Goal: Obtain resource: Download file/media

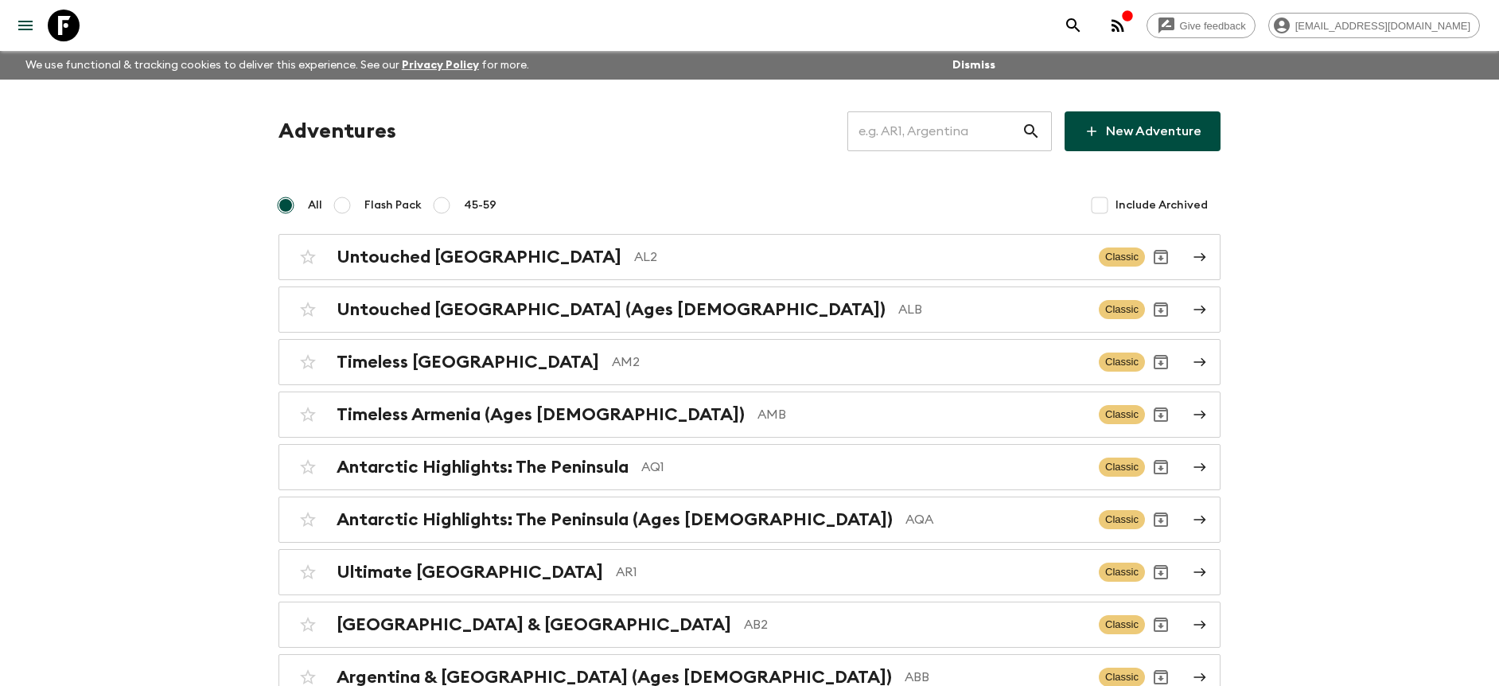
click at [934, 126] on input "text" at bounding box center [935, 131] width 174 height 45
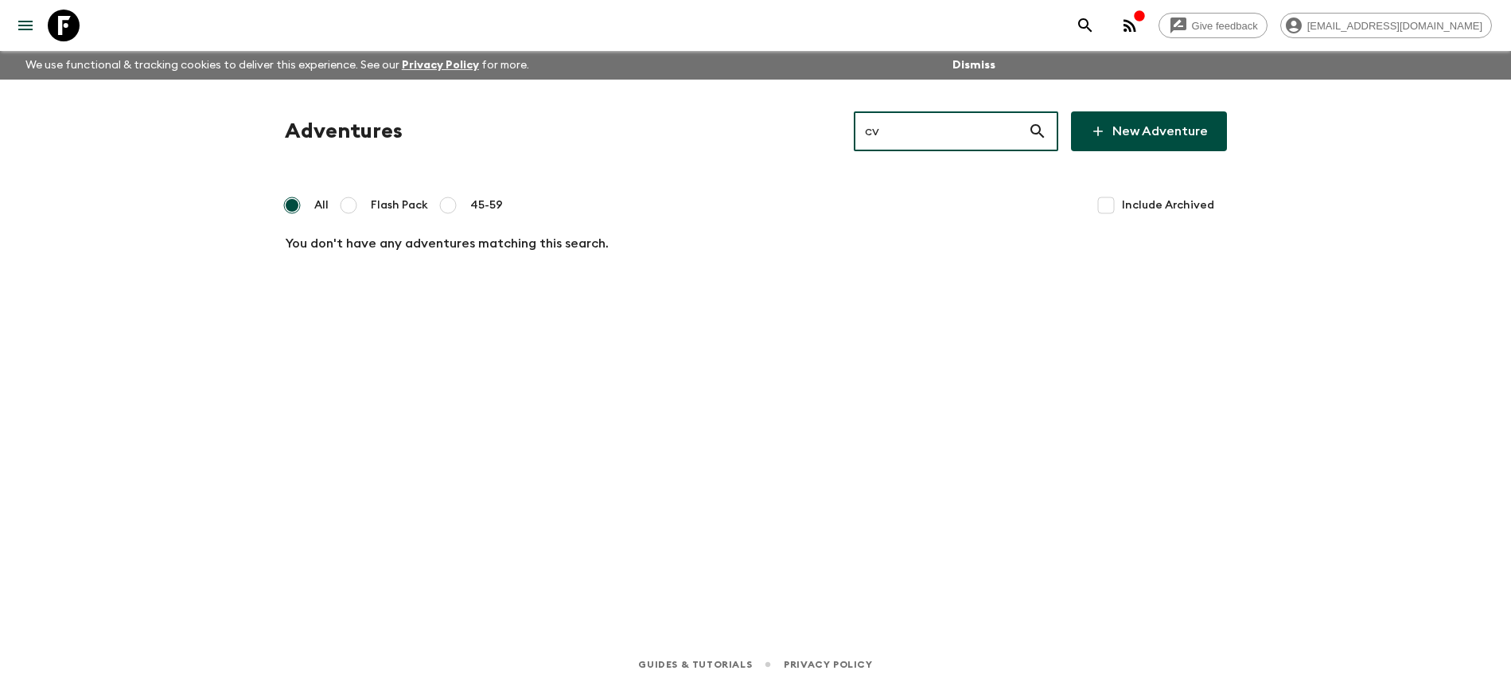
type input "c"
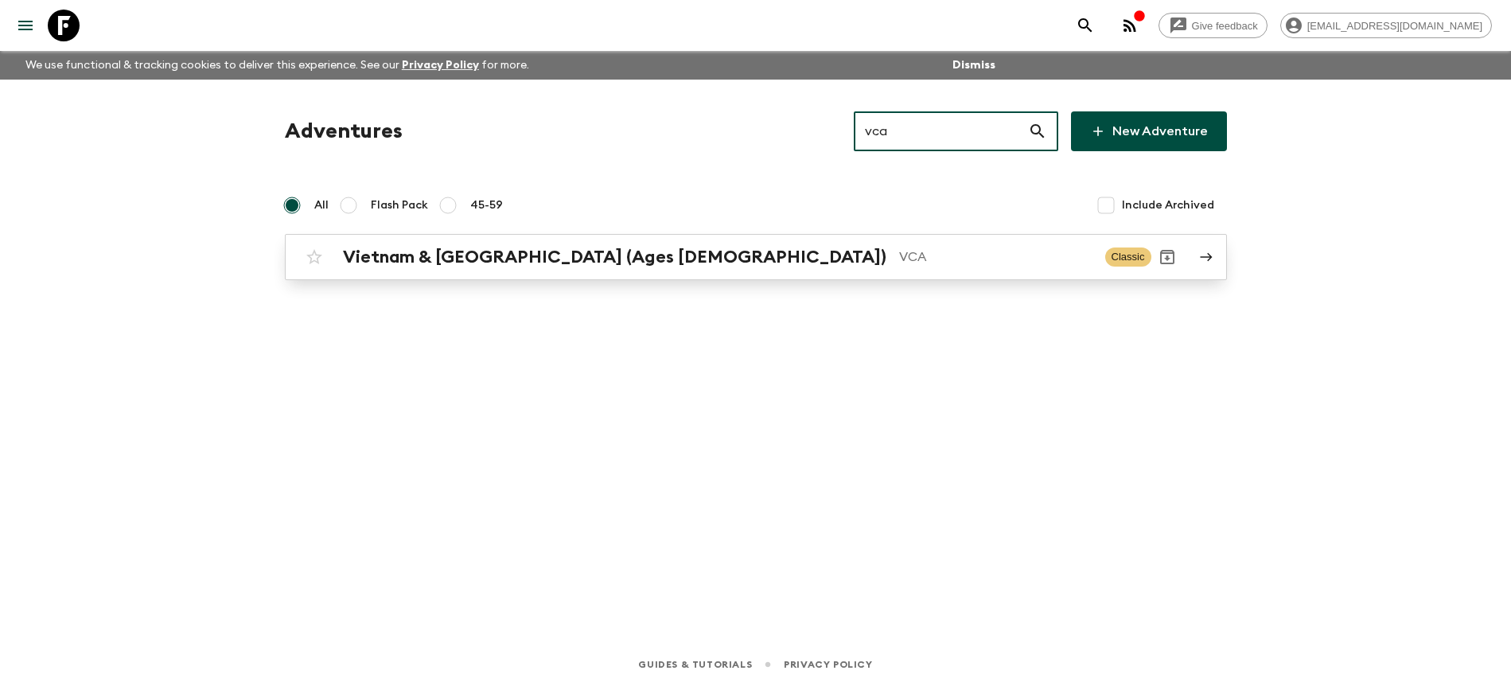
type input "vca"
click at [899, 258] on p "VCA" at bounding box center [995, 257] width 193 height 19
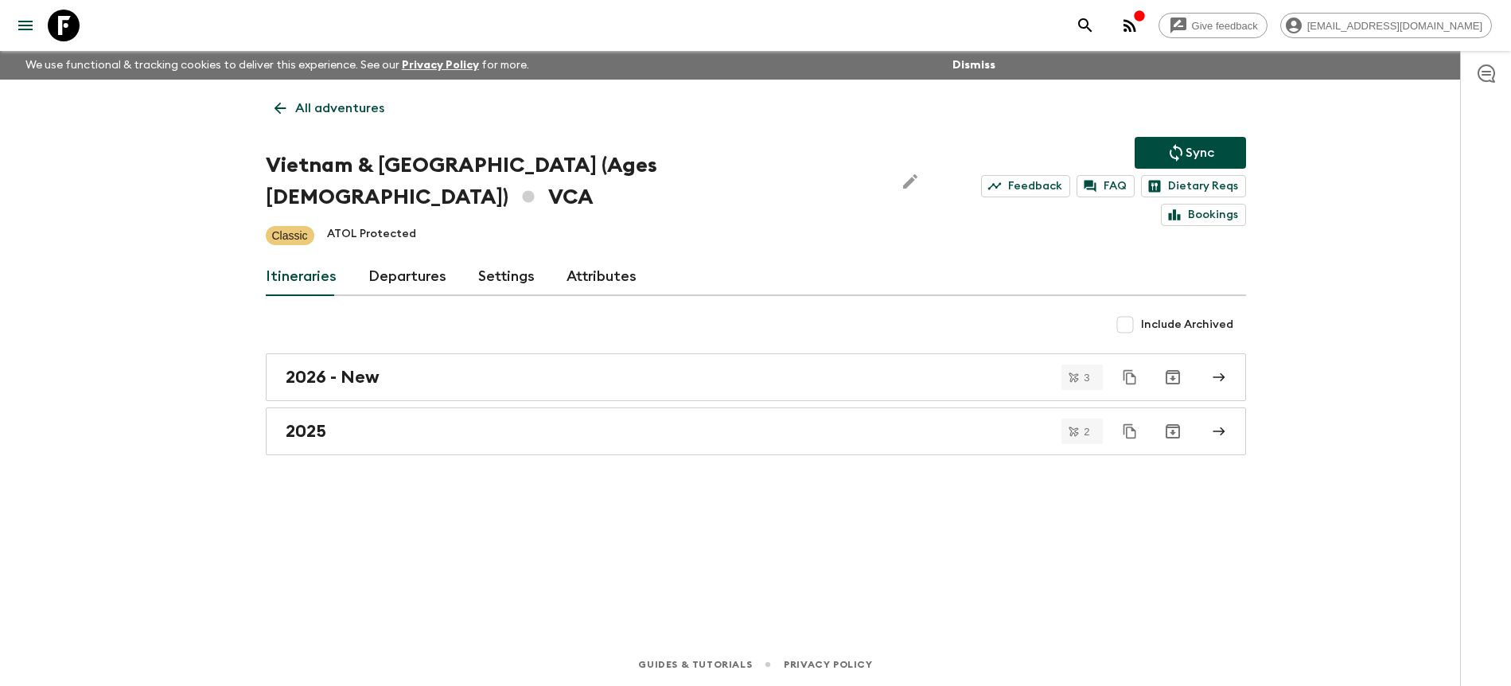
click at [442, 258] on div "Itineraries Departures Settings Attributes" at bounding box center [756, 277] width 981 height 38
click at [382, 258] on link "Departures" at bounding box center [407, 277] width 78 height 38
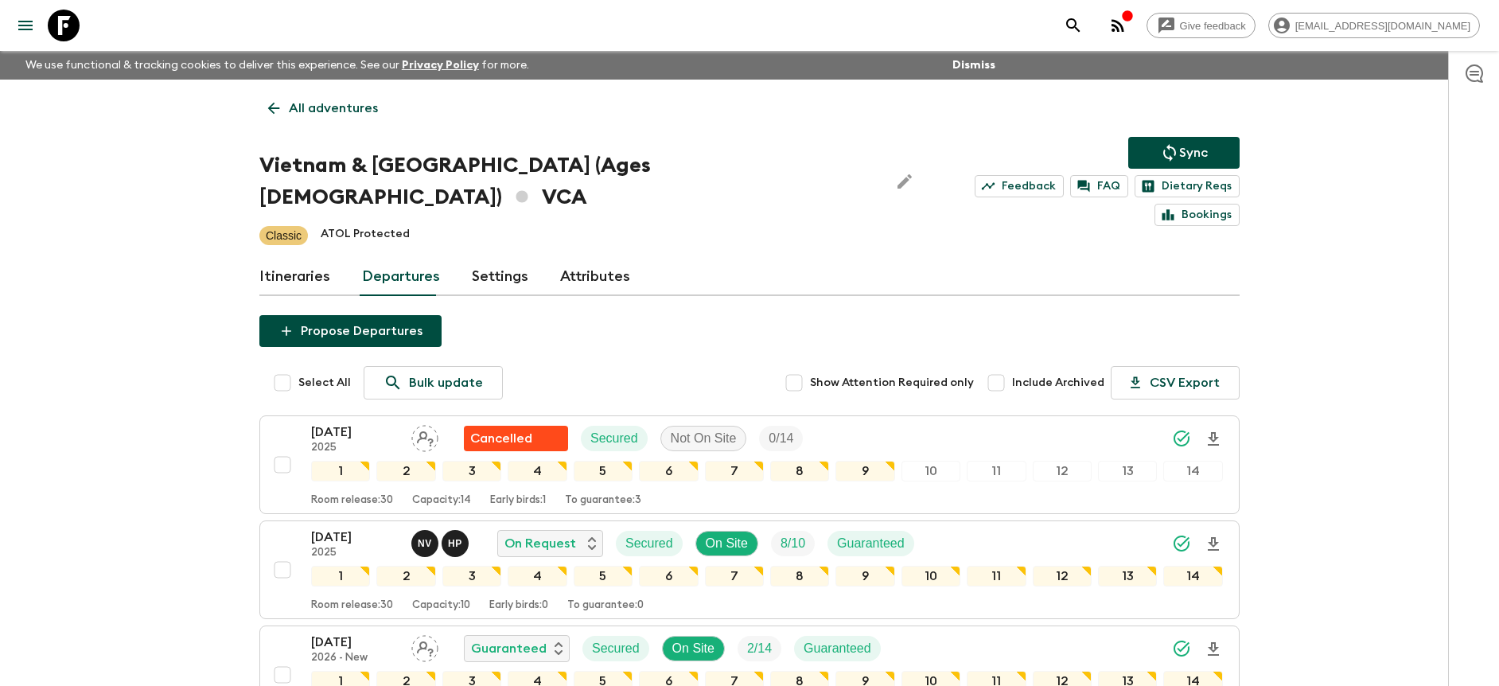
click at [1336, 269] on div "Give feedback [PERSON_NAME][EMAIL_ADDRESS][DOMAIN_NAME] We use functional & tra…" at bounding box center [749, 539] width 1499 height 1079
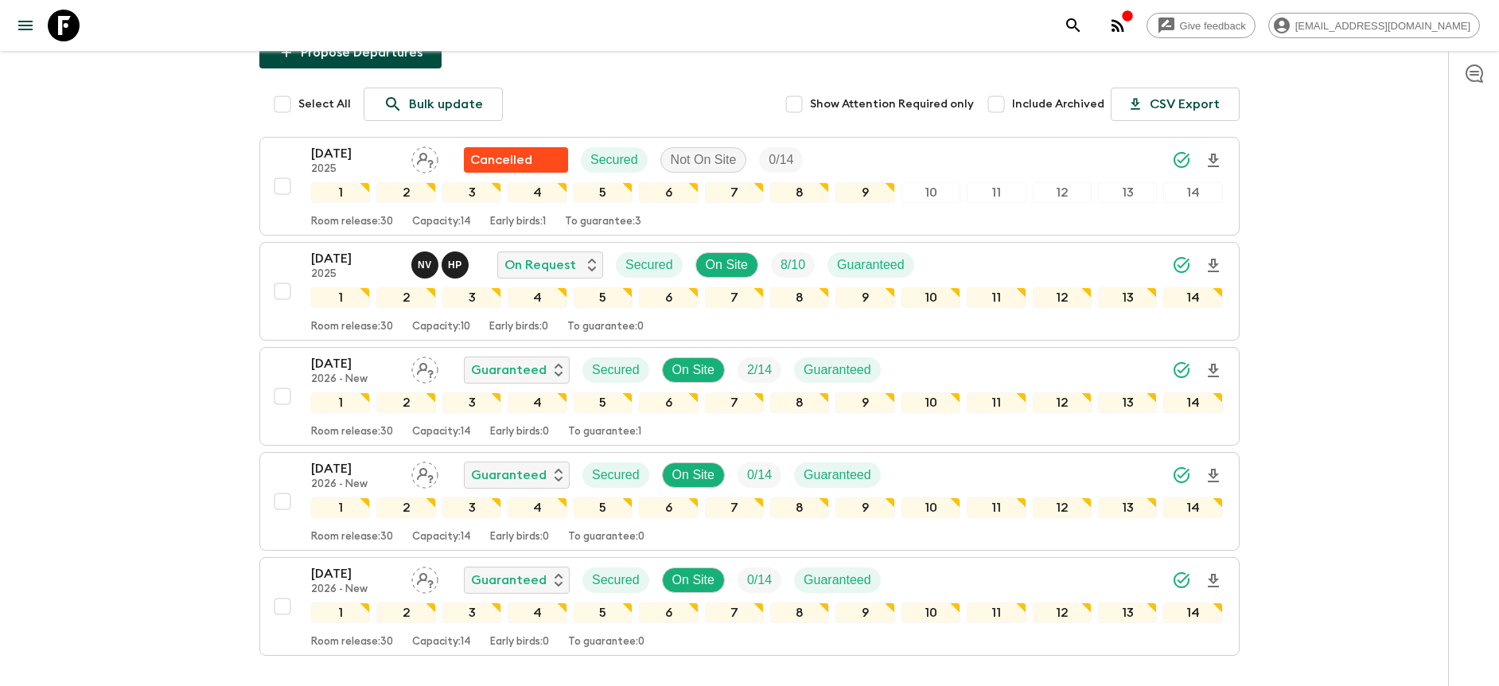
scroll to position [244, 0]
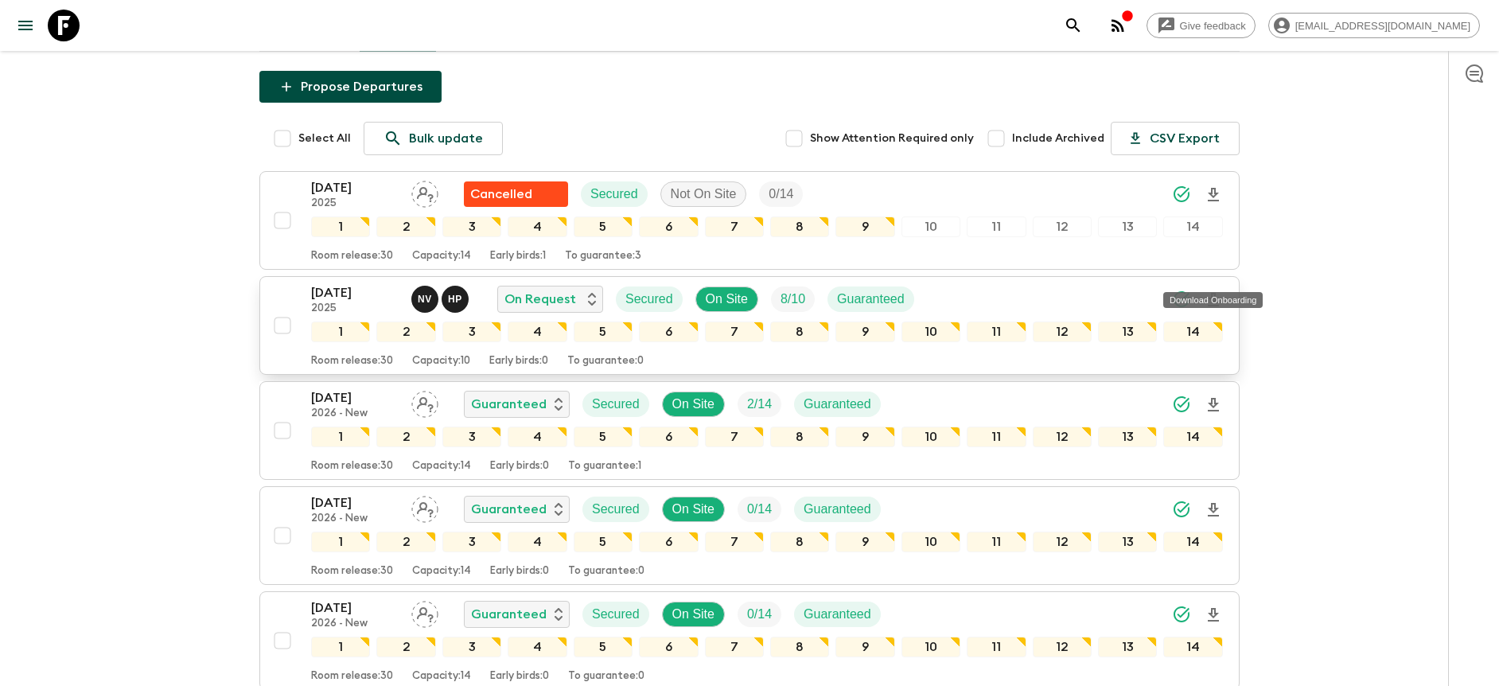
click at [1215, 293] on icon "Download Onboarding" at bounding box center [1213, 300] width 11 height 14
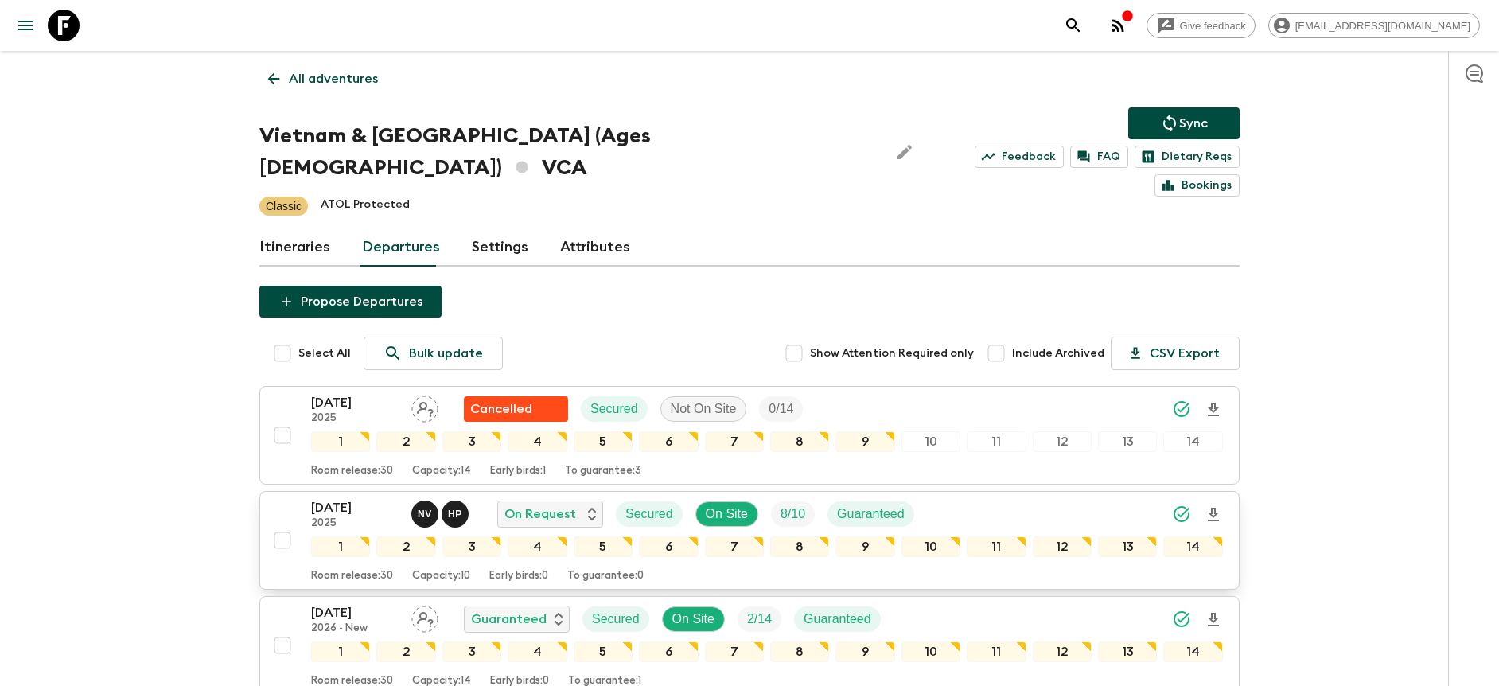
scroll to position [0, 0]
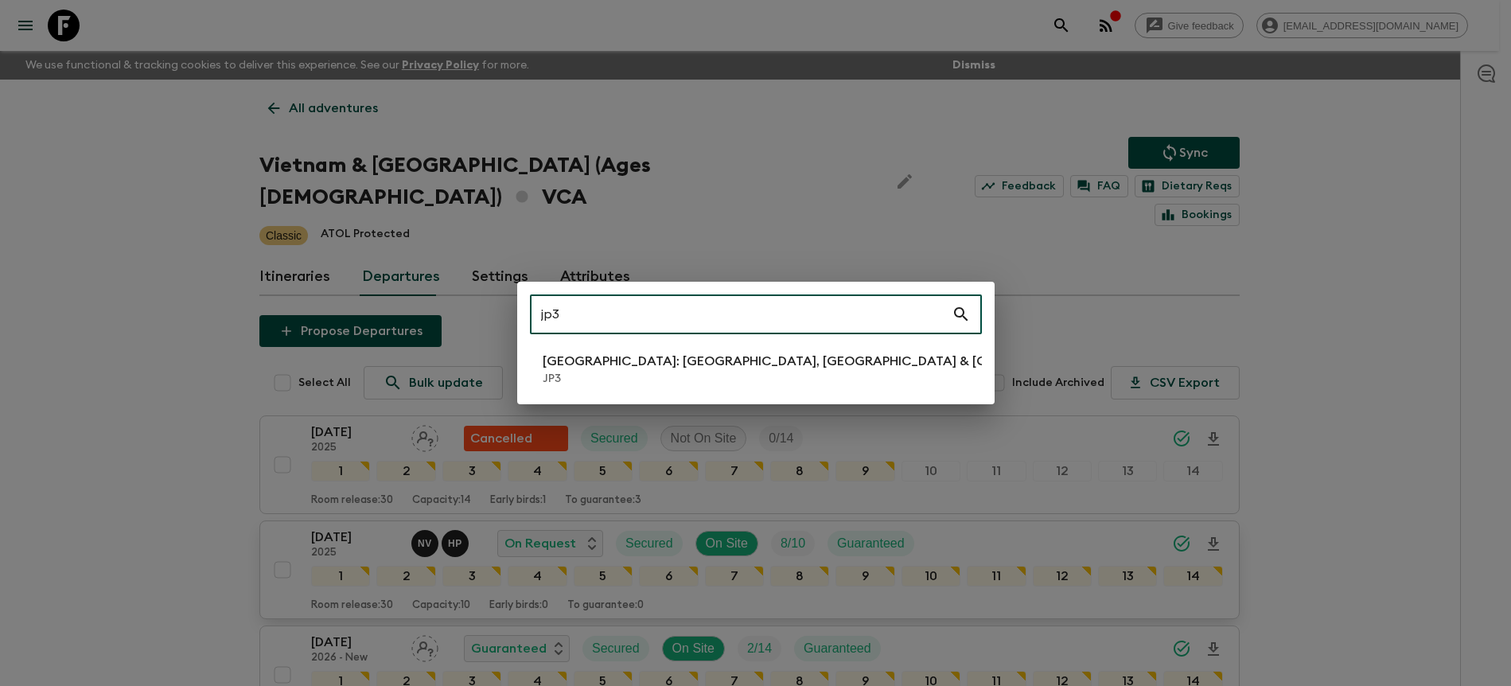
type input "jp3"
click at [876, 383] on li "[GEOGRAPHIC_DATA]: [GEOGRAPHIC_DATA], Kanazawa & Tokyo JP3" at bounding box center [756, 369] width 452 height 45
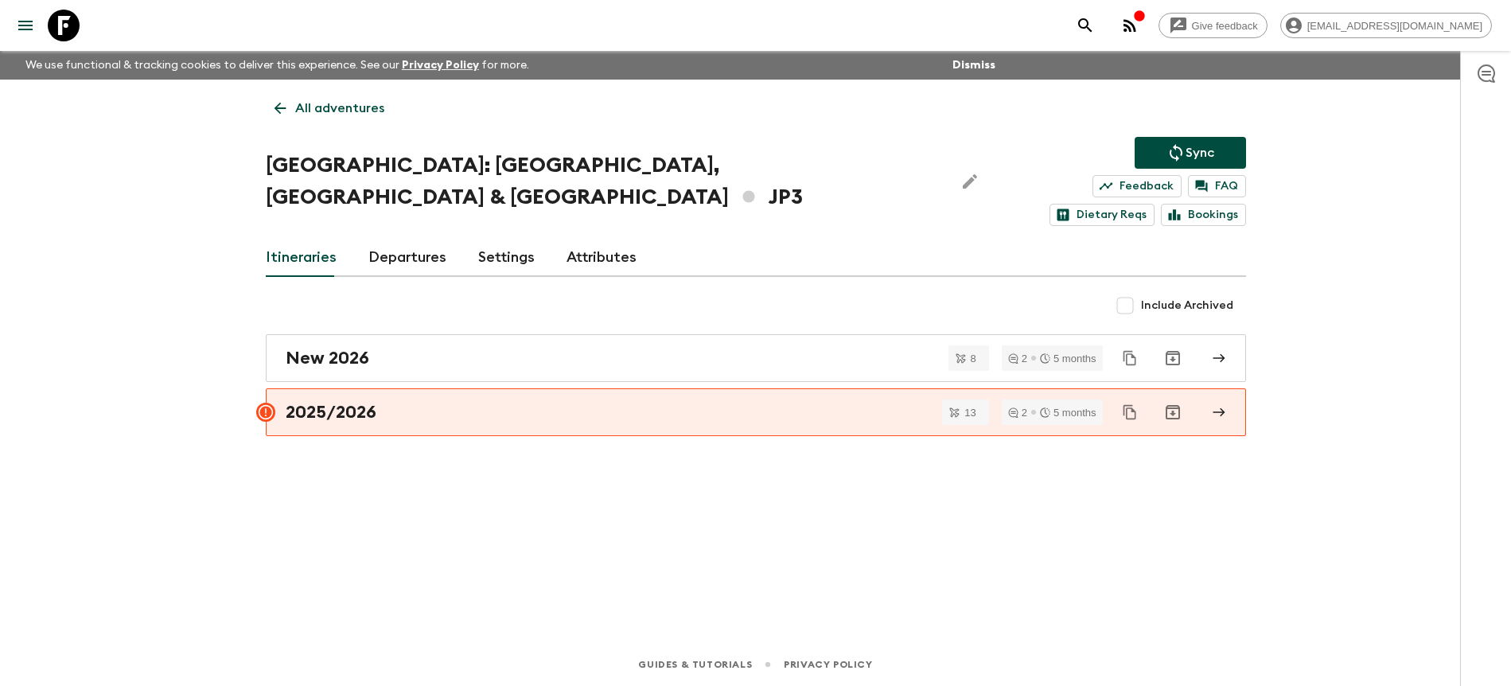
click at [373, 240] on link "Departures" at bounding box center [407, 258] width 78 height 38
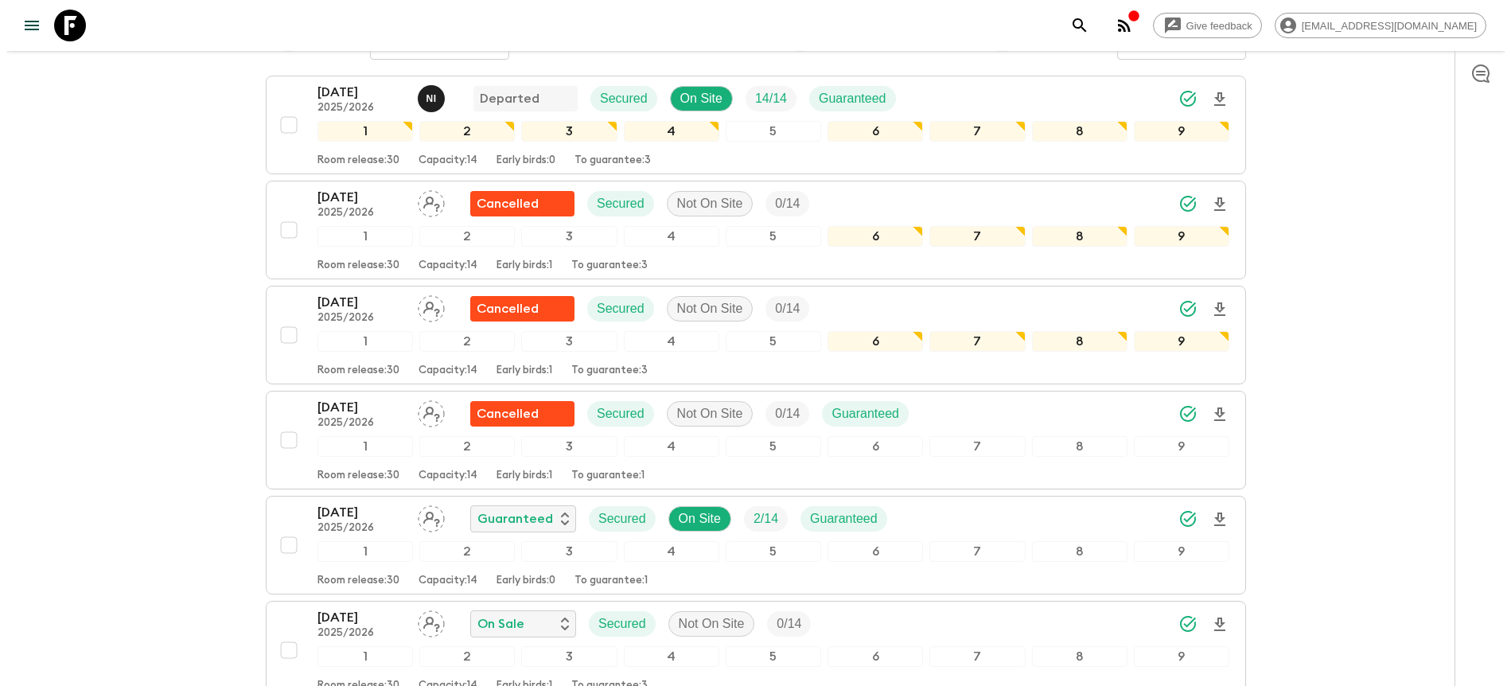
scroll to position [367, 0]
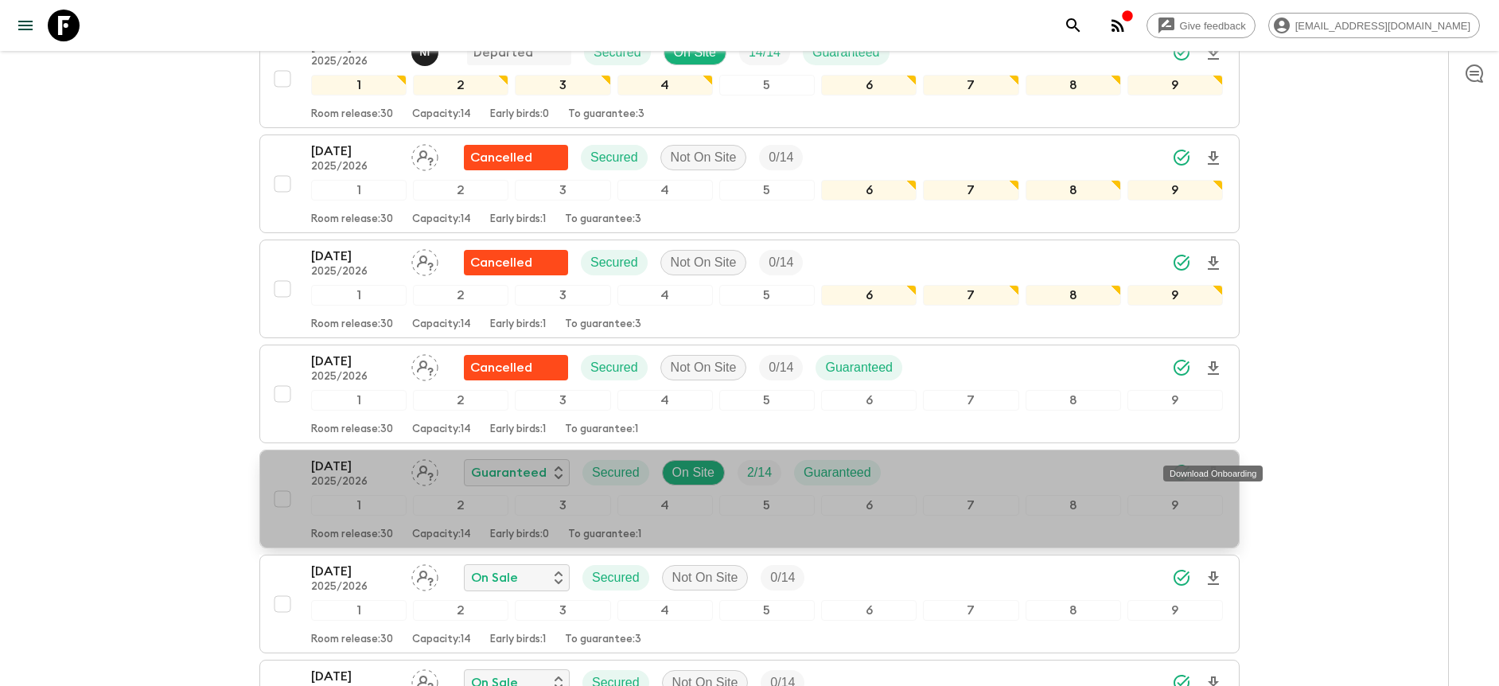
click at [1216, 466] on icon "Download Onboarding" at bounding box center [1213, 473] width 11 height 14
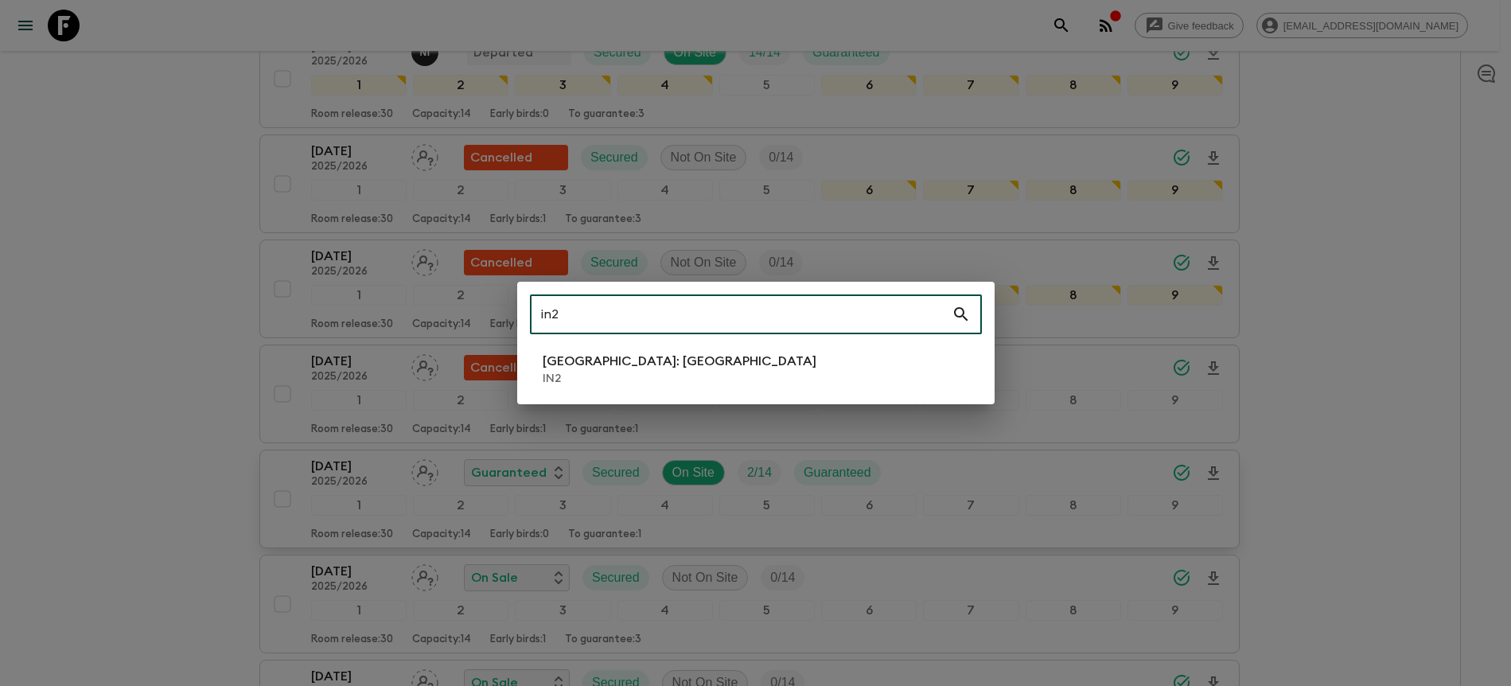
type input "in2"
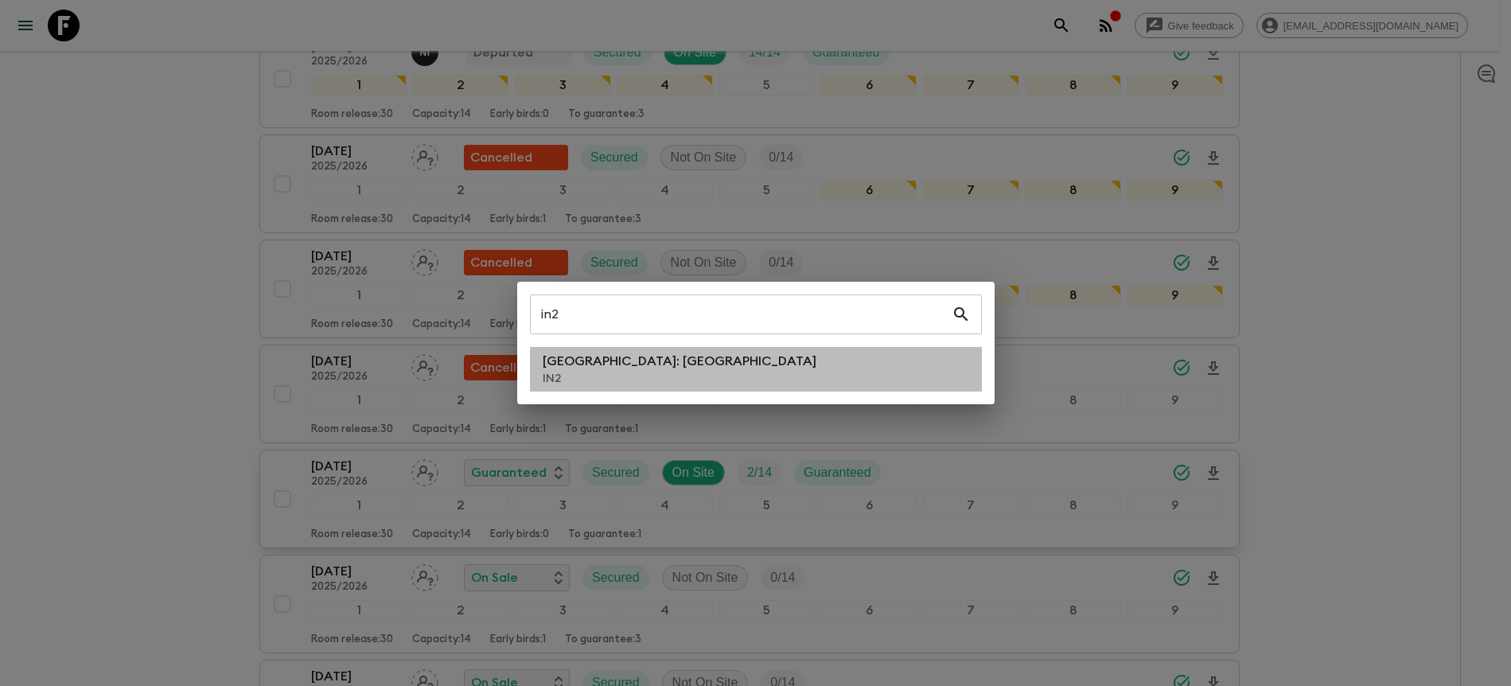
click at [696, 375] on li "[GEOGRAPHIC_DATA]: [GEOGRAPHIC_DATA] IN2" at bounding box center [756, 369] width 452 height 45
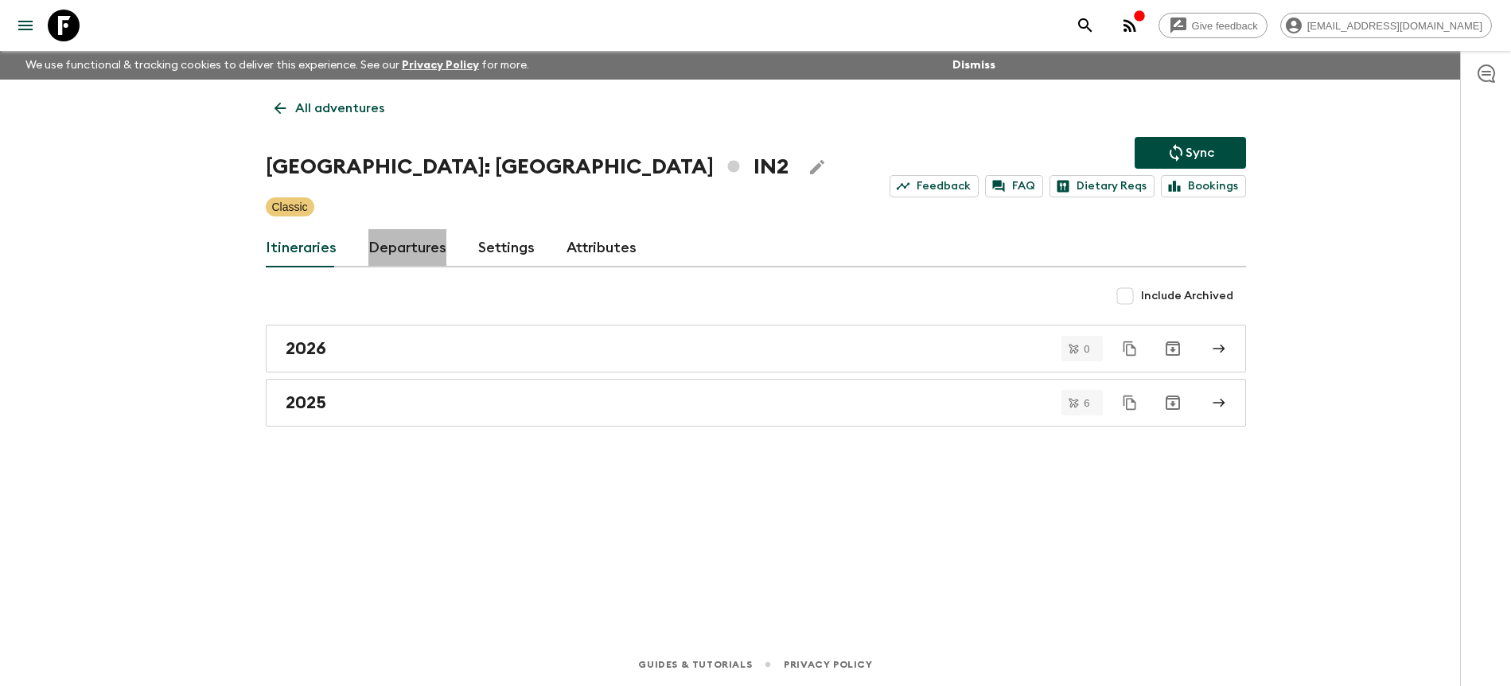
click at [424, 243] on link "Departures" at bounding box center [407, 248] width 78 height 38
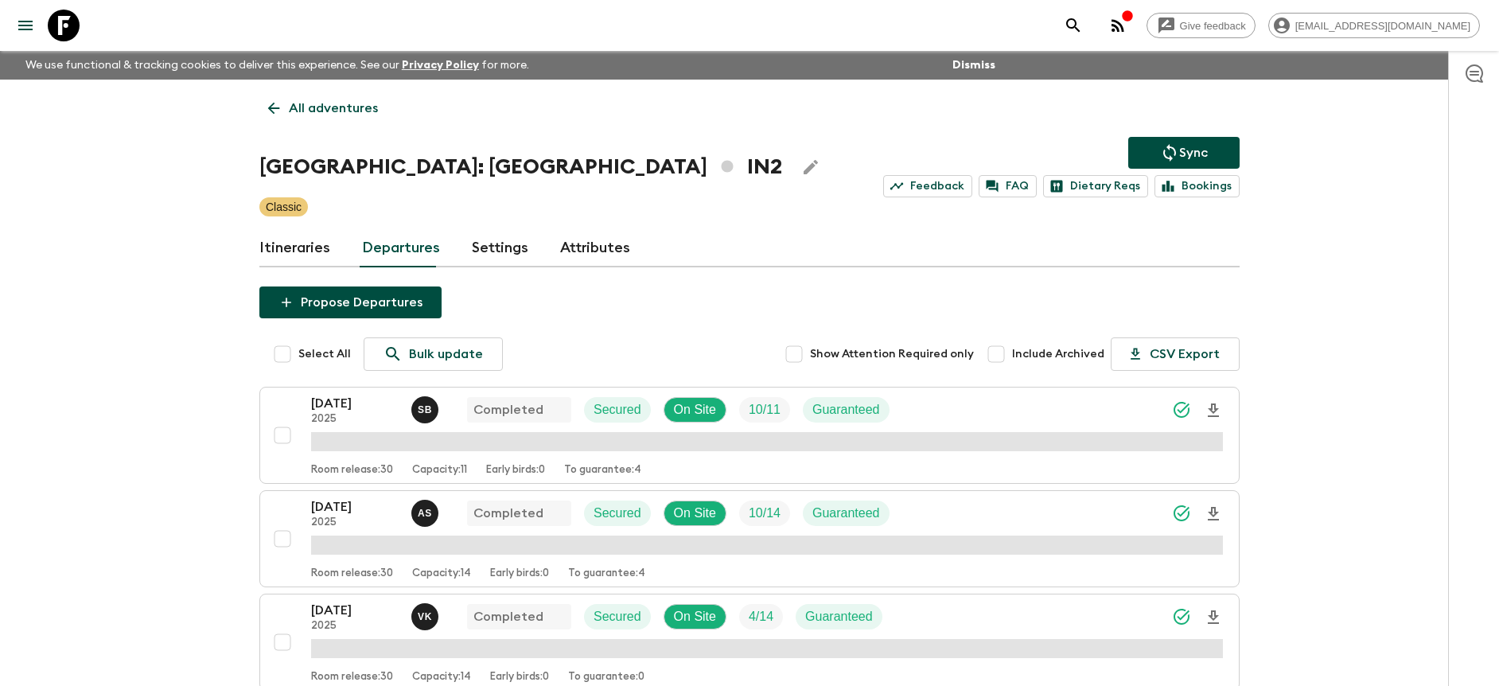
click at [1360, 344] on div "Give feedback [PERSON_NAME][EMAIL_ADDRESS][DOMAIN_NAME] We use functional & tra…" at bounding box center [749, 573] width 1499 height 1146
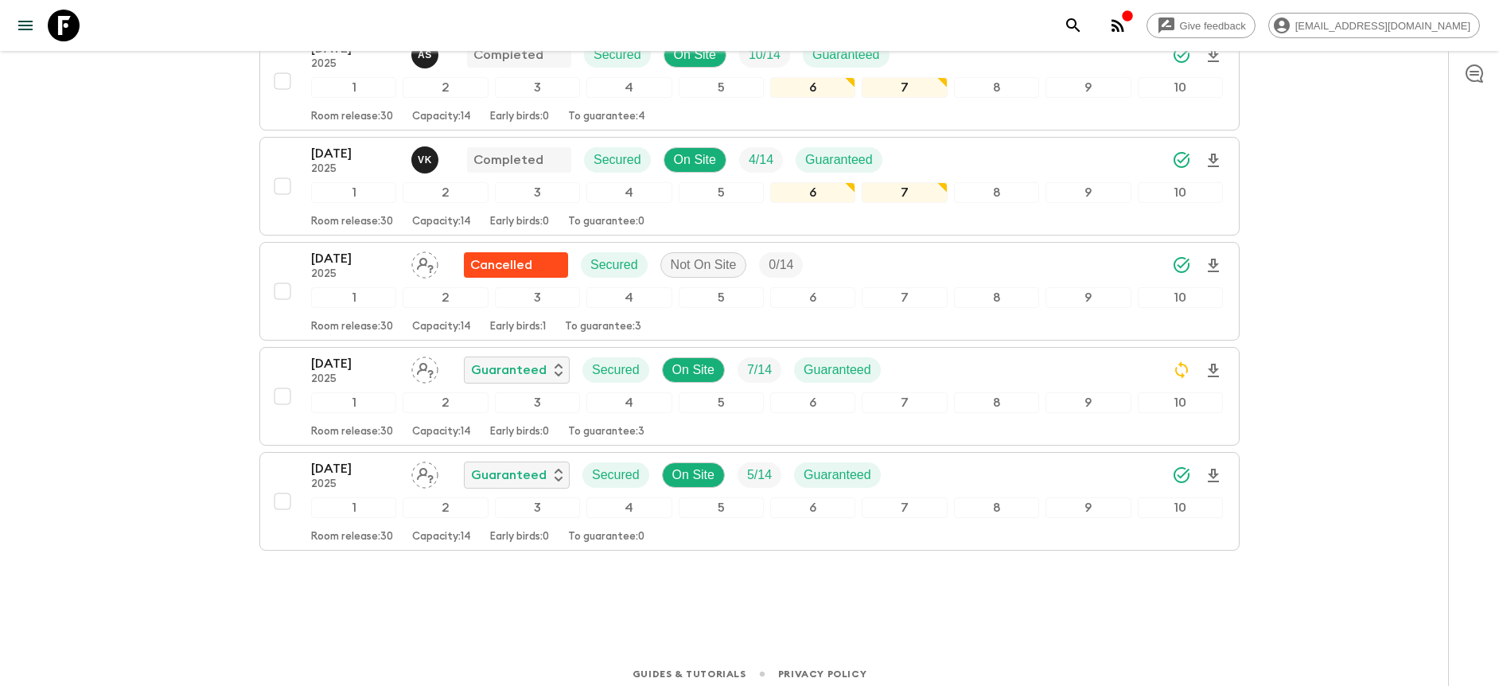
scroll to position [462, 0]
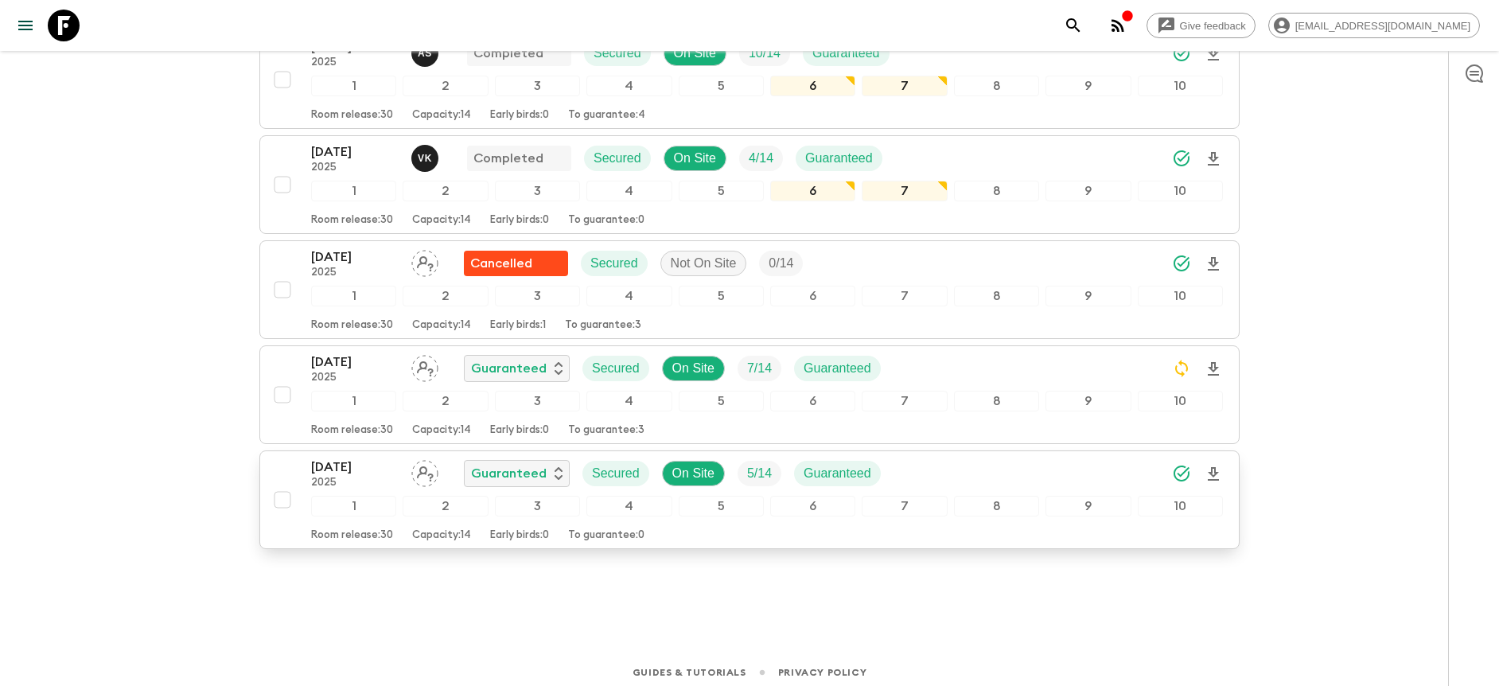
click at [1216, 472] on icon "Download Onboarding" at bounding box center [1213, 474] width 11 height 14
